Goal: Task Accomplishment & Management: Use online tool/utility

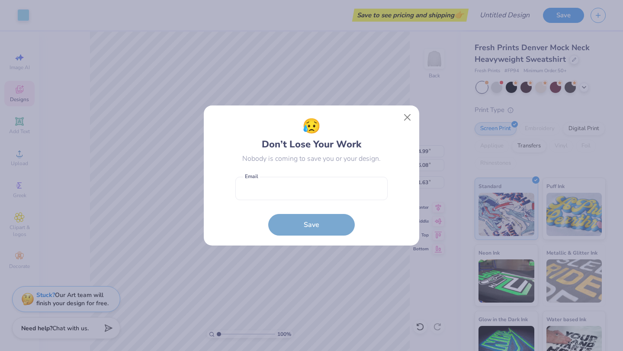
click at [404, 113] on button "Close" at bounding box center [407, 117] width 16 height 16
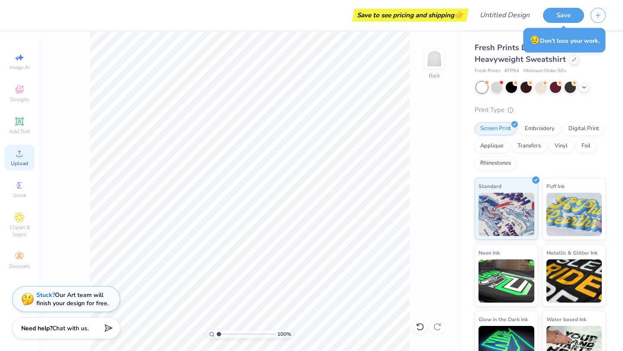
click at [25, 159] on div "Upload" at bounding box center [19, 158] width 30 height 26
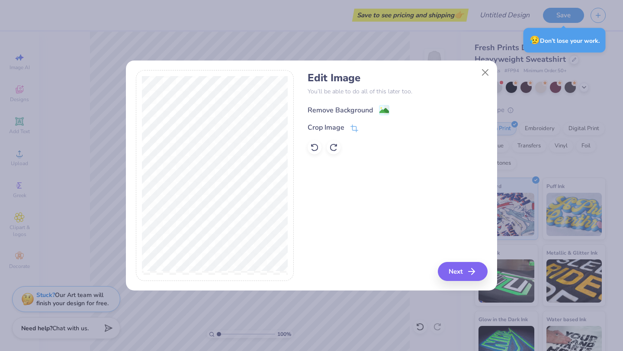
click at [385, 109] on image at bounding box center [384, 111] width 10 height 10
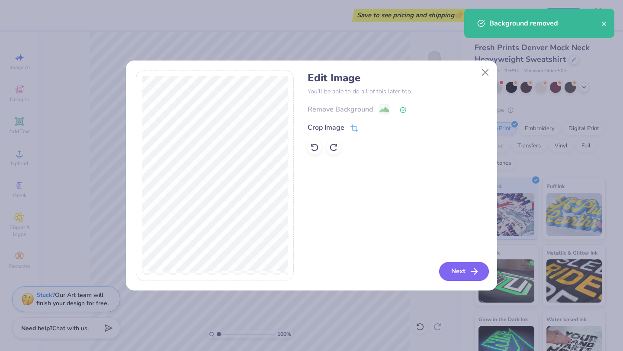
click at [464, 269] on button "Next" at bounding box center [464, 271] width 50 height 19
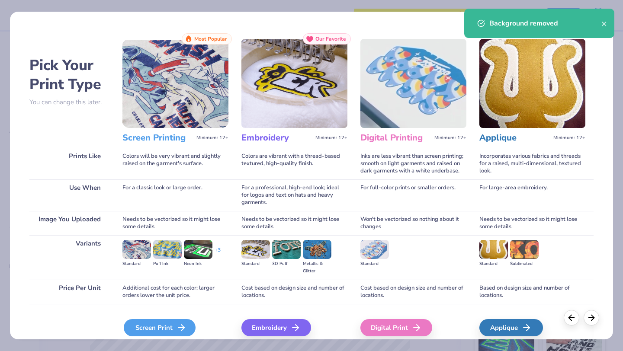
click at [178, 321] on div "Screen Print" at bounding box center [160, 327] width 72 height 17
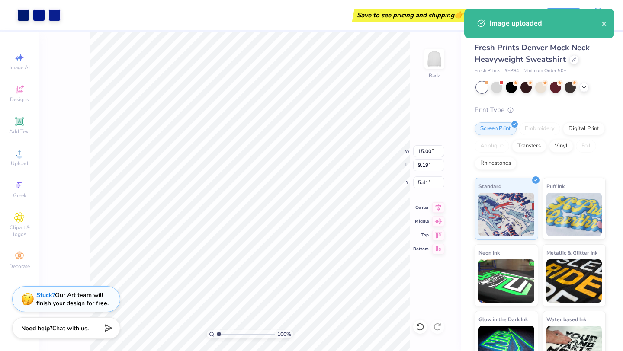
type input "7.37"
type input "4.51"
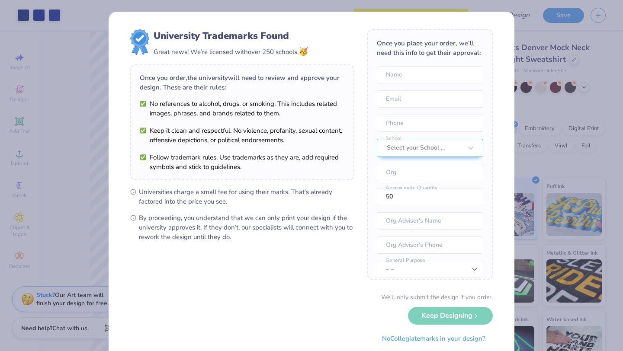
click at [519, 19] on div "University Trademarks Found Great news! We’re licensed with over 250 schools. 🥳…" at bounding box center [311, 175] width 623 height 351
click at [559, 42] on div "University Trademarks Found Great news! We’re licensed with over 250 schools. 🥳…" at bounding box center [311, 175] width 623 height 351
click at [439, 317] on div "We’ll only submit the design if you order. Keep Designing No Collegiate marks i…" at bounding box center [311, 320] width 362 height 54
click at [443, 341] on button "No Collegiate marks in your design?" at bounding box center [434, 337] width 118 height 18
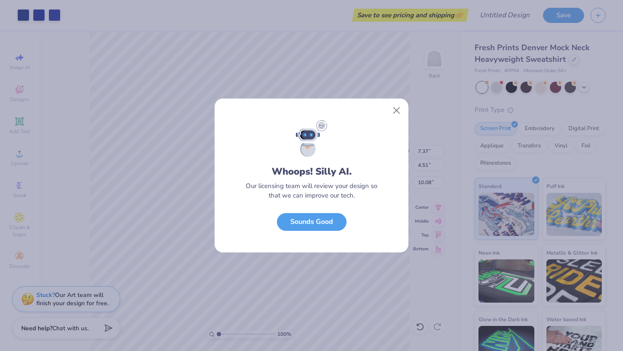
click at [391, 119] on div at bounding box center [312, 110] width 194 height 22
click at [397, 112] on button "Close" at bounding box center [396, 111] width 16 height 16
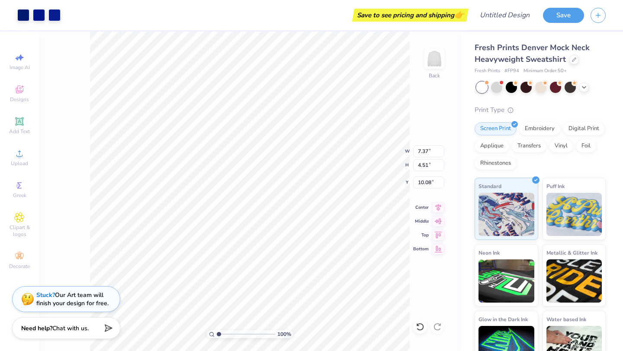
type input "2.25"
type input "5.39"
type input "3.30"
type input "3.00"
type input "6.24"
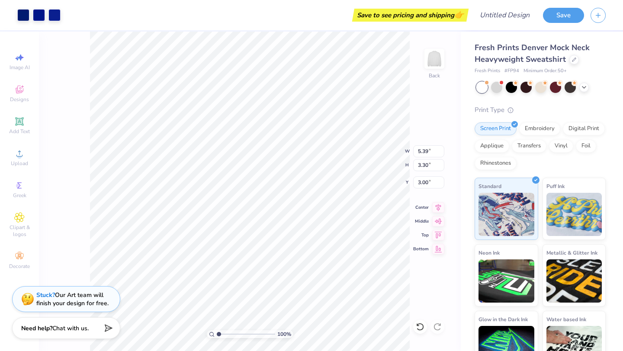
type input "3.82"
type input "2.48"
click at [442, 205] on icon at bounding box center [438, 206] width 12 height 10
